Goal: Task Accomplishment & Management: Use online tool/utility

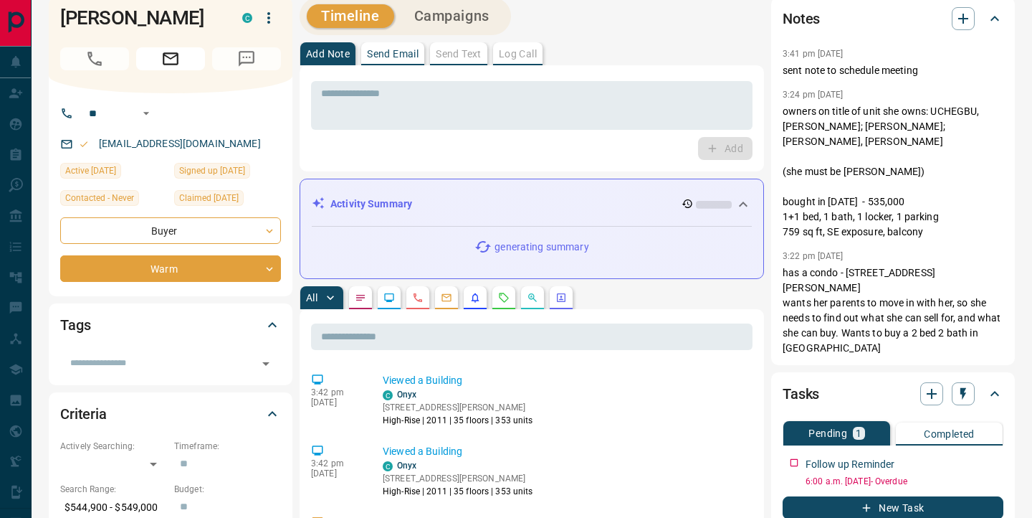
scroll to position [9, 0]
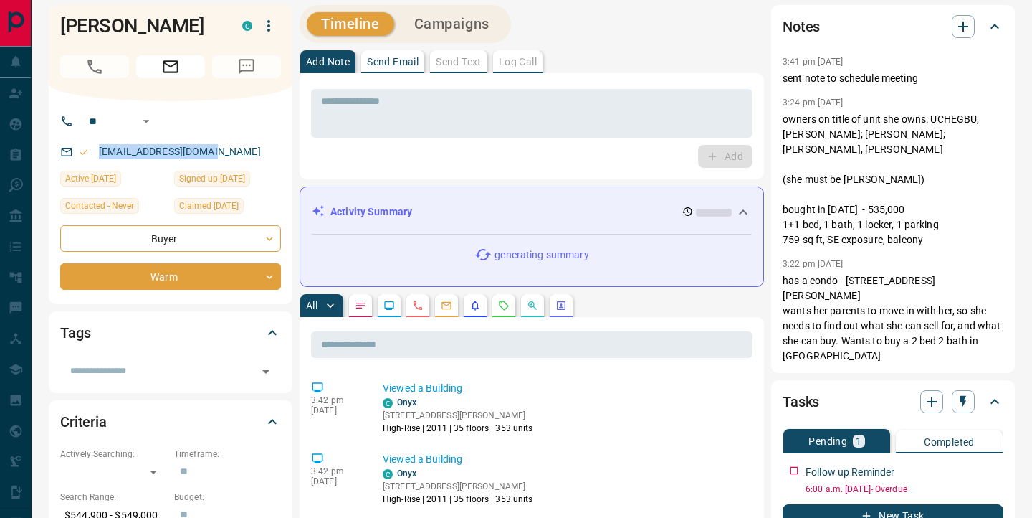
drag, startPoint x: 219, startPoint y: 151, endPoint x: 100, endPoint y: 153, distance: 119.0
click at [100, 153] on div "[EMAIL_ADDRESS][DOMAIN_NAME]" at bounding box center [170, 152] width 221 height 24
copy link "[EMAIL_ADDRESS][DOMAIN_NAME]"
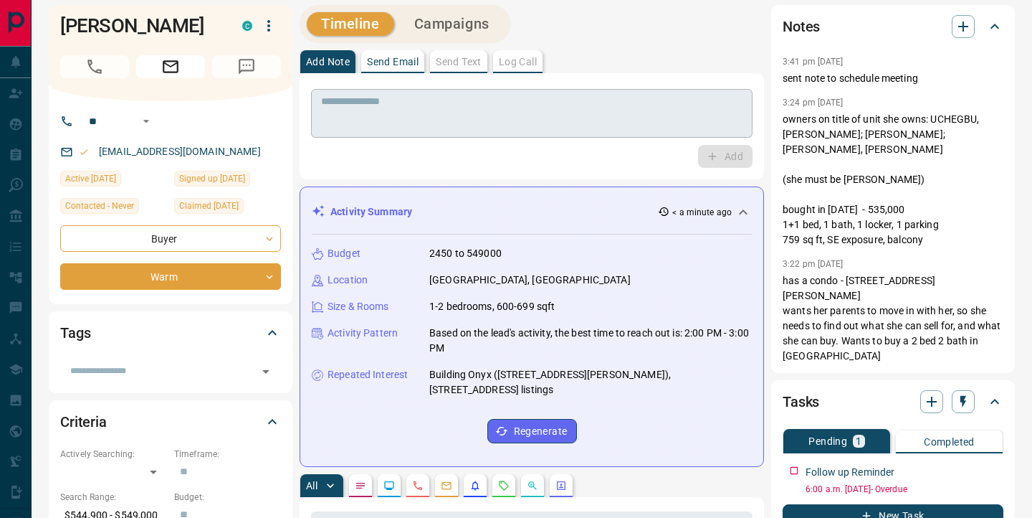
click at [427, 122] on textarea at bounding box center [532, 113] width 422 height 37
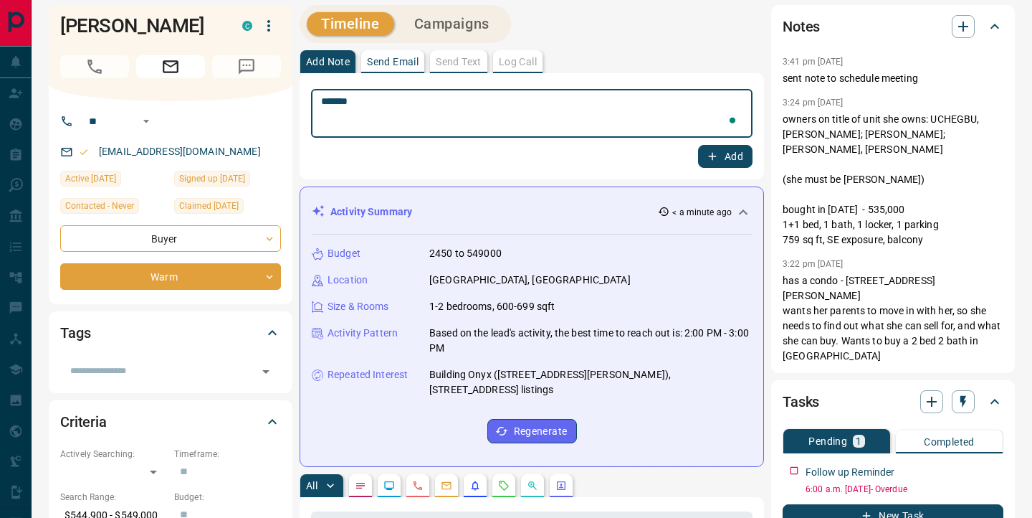
type textarea "*******"
click at [726, 161] on button "Add" at bounding box center [725, 156] width 54 height 23
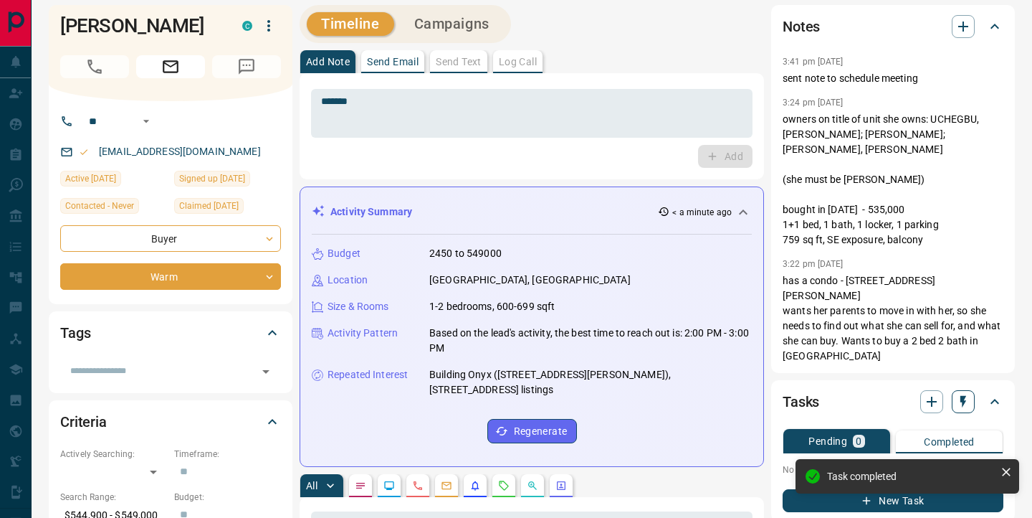
click at [963, 396] on icon "button" at bounding box center [964, 402] width 6 height 12
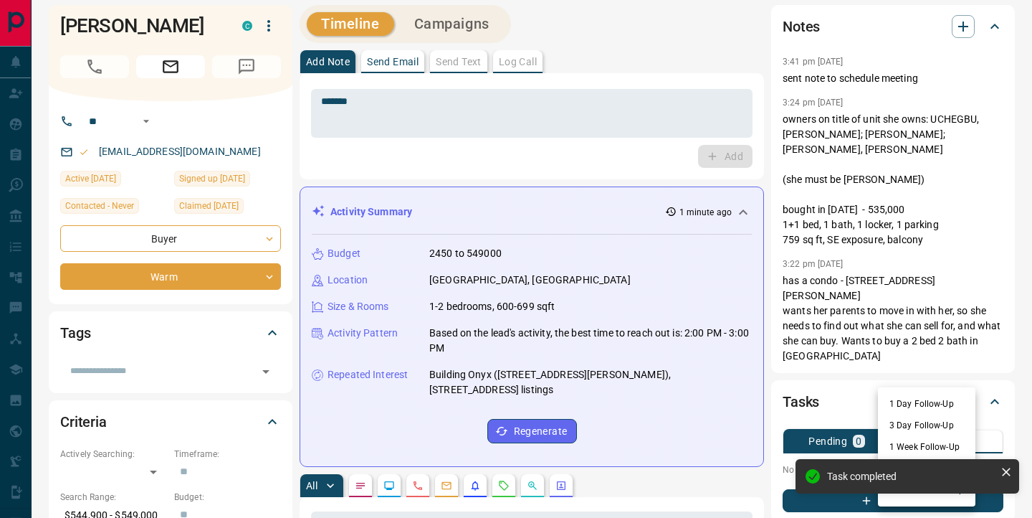
click at [925, 401] on li "1 Day Follow-Up" at bounding box center [927, 404] width 98 height 22
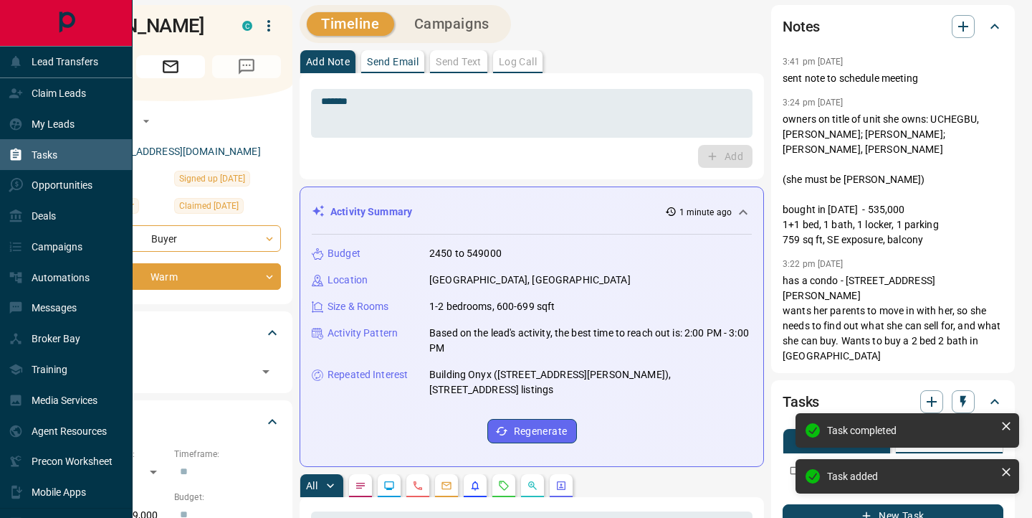
click at [24, 158] on div "Tasks" at bounding box center [33, 155] width 49 height 24
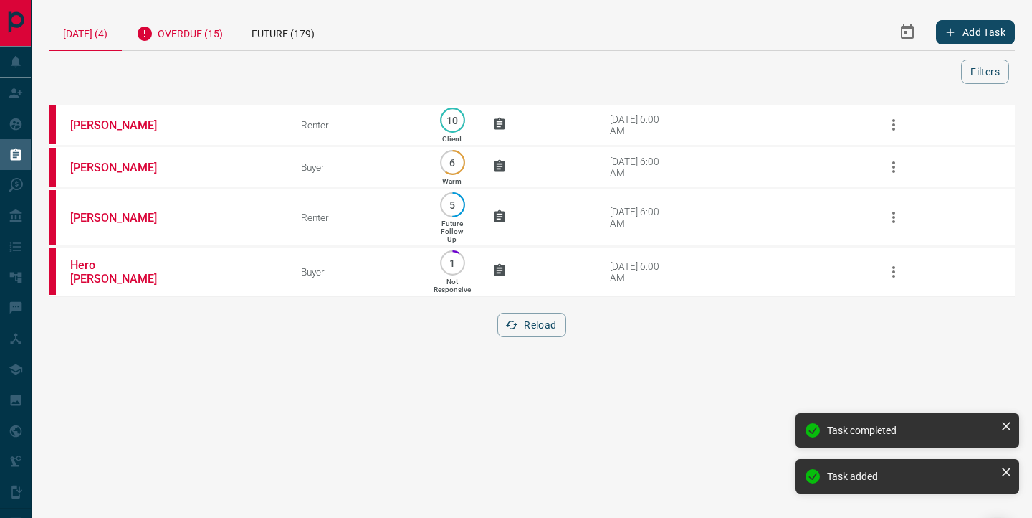
click at [194, 30] on div "Overdue (15)" at bounding box center [179, 31] width 115 height 35
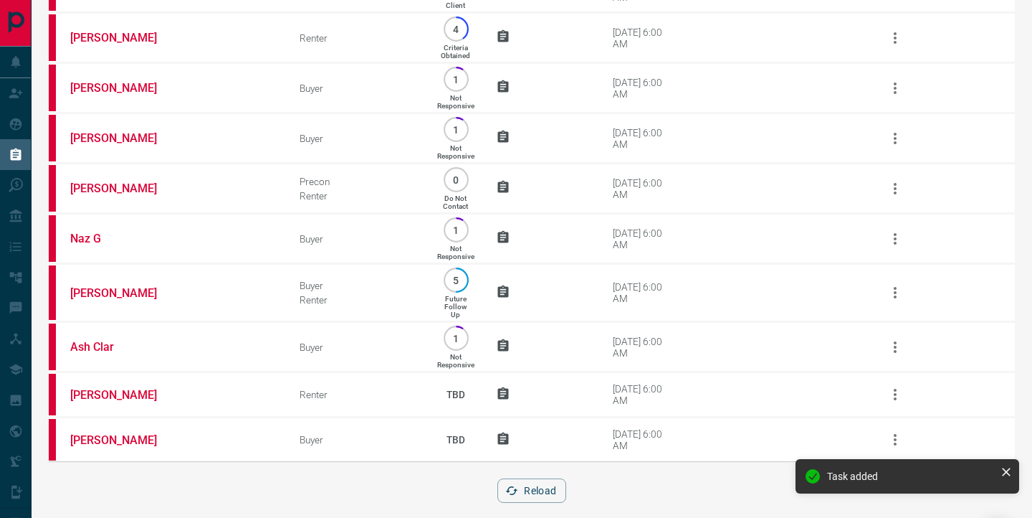
scroll to position [435, 0]
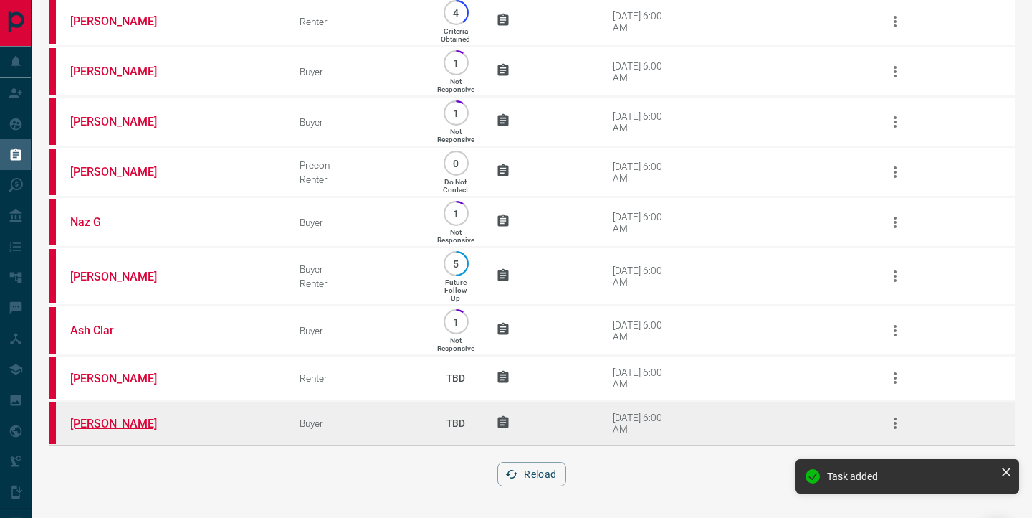
click at [116, 418] on link "[PERSON_NAME]" at bounding box center [124, 424] width 108 height 14
